Goal: Find specific page/section: Find specific page/section

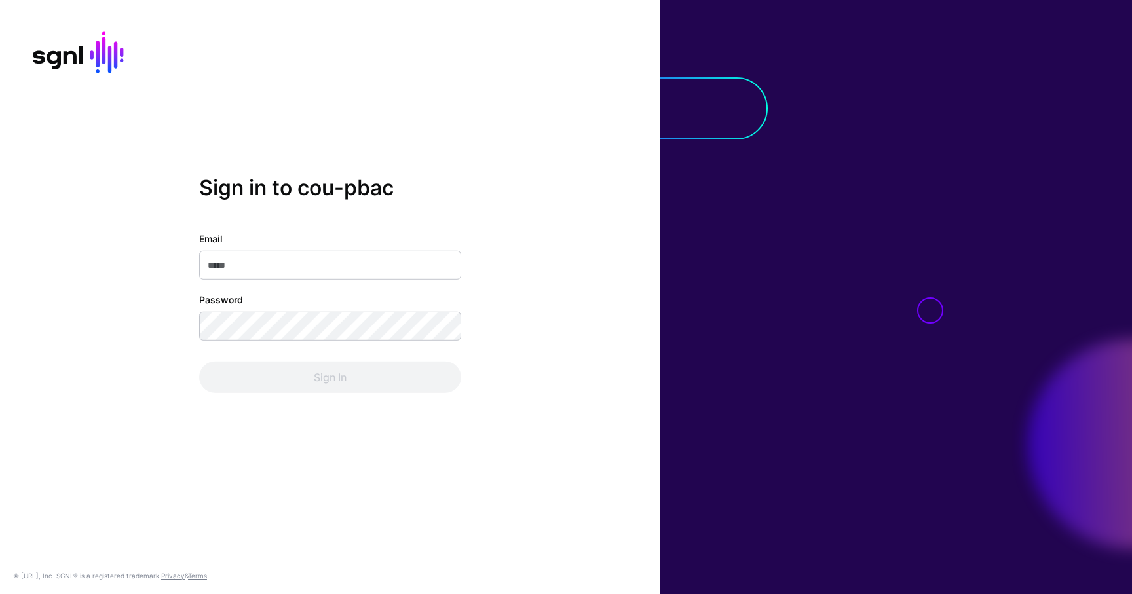
type input "**********"
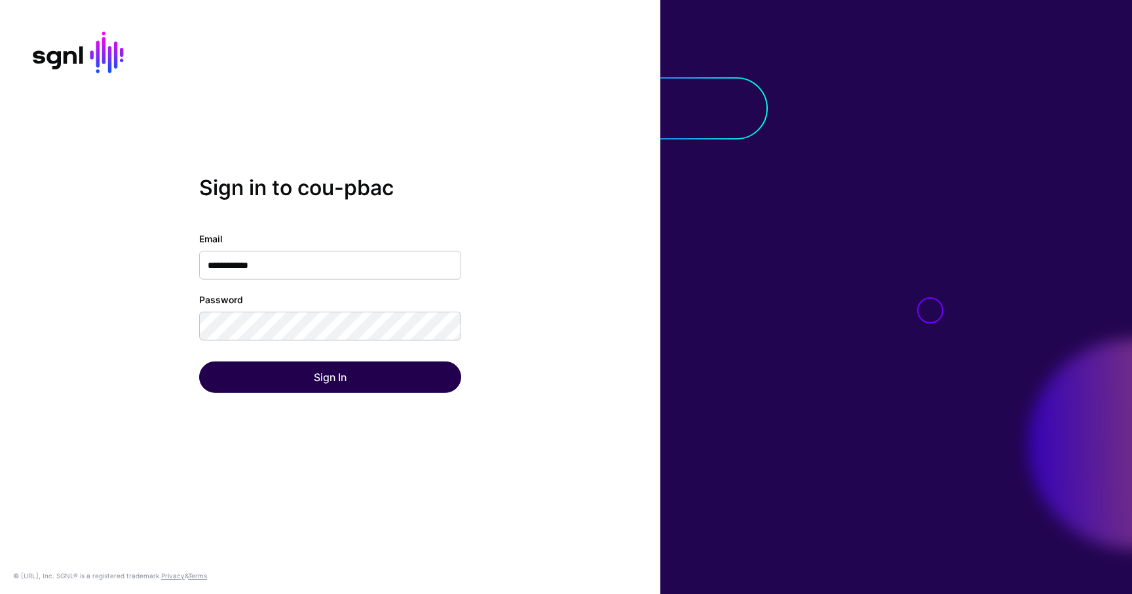
click at [276, 374] on div "Sign In" at bounding box center [330, 376] width 262 height 31
click at [276, 374] on button "Sign In" at bounding box center [330, 376] width 262 height 31
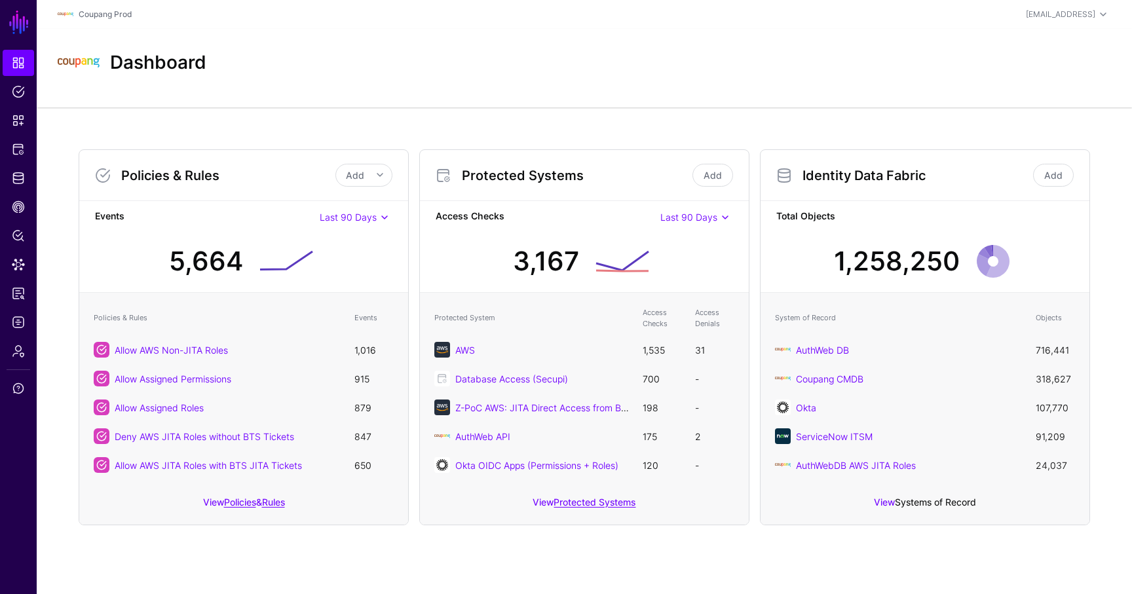
click at [969, 506] on link "Systems of Record" at bounding box center [935, 501] width 81 height 11
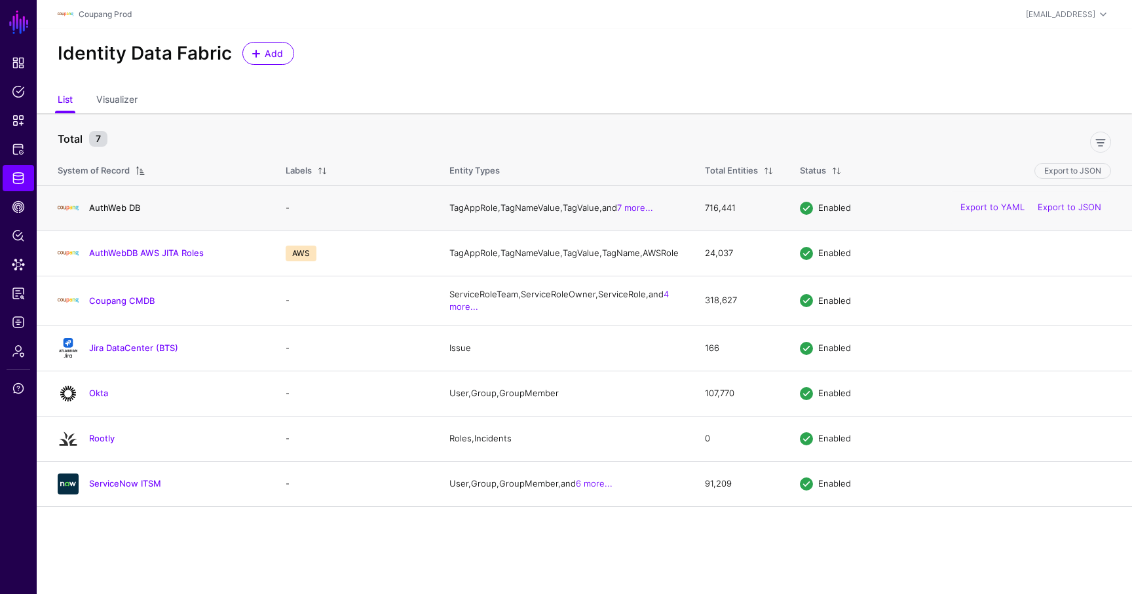
click at [109, 207] on link "AuthWeb DB" at bounding box center [114, 207] width 51 height 10
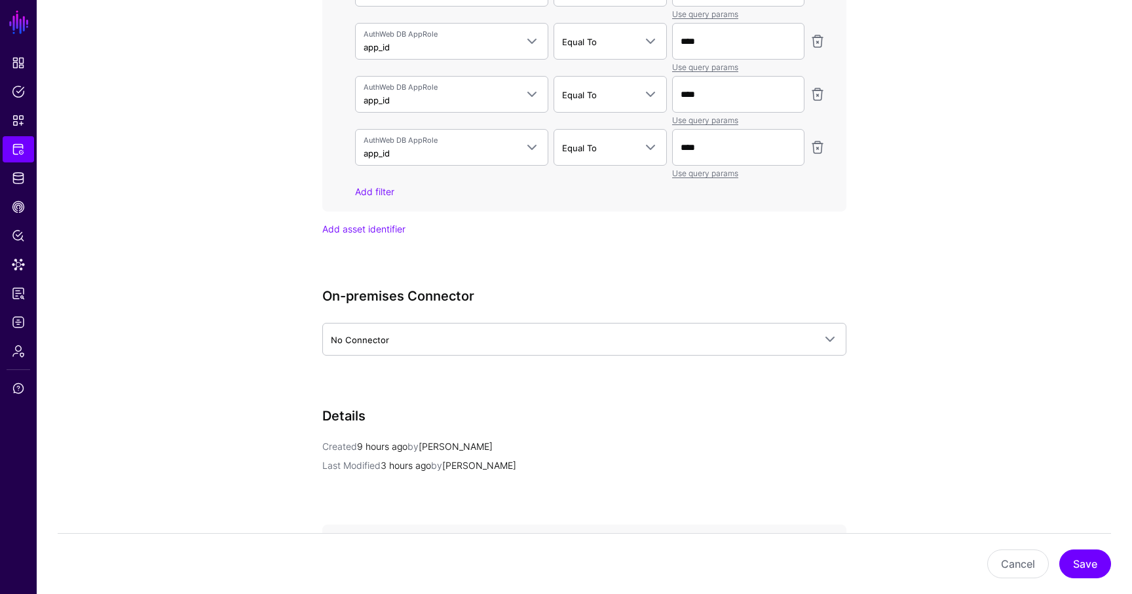
scroll to position [2142, 0]
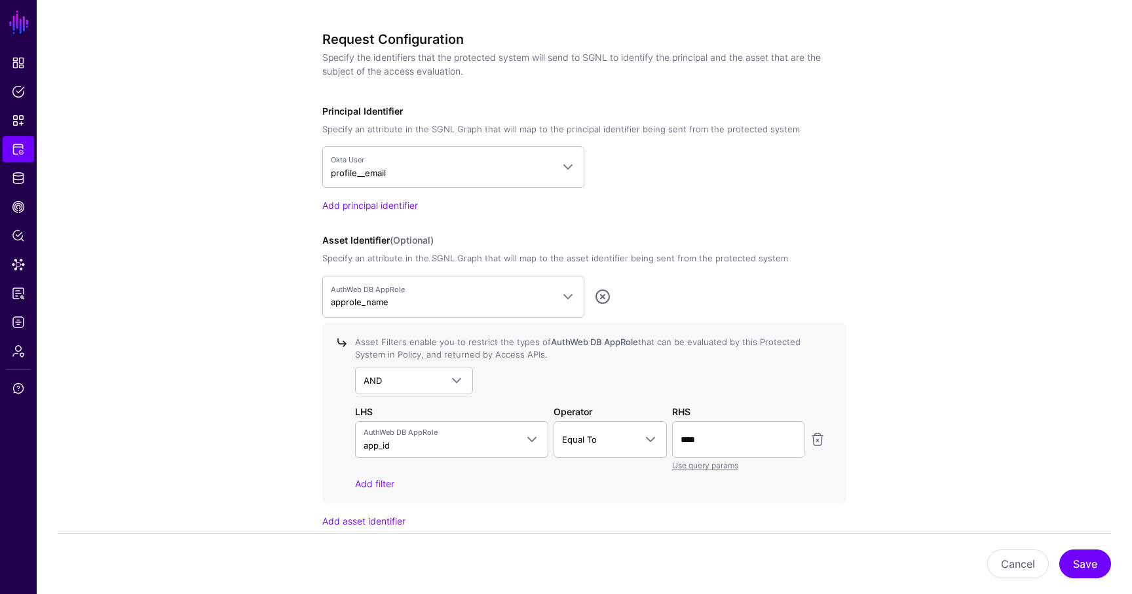
scroll to position [970, 0]
